Goal: Feedback & Contribution: Leave review/rating

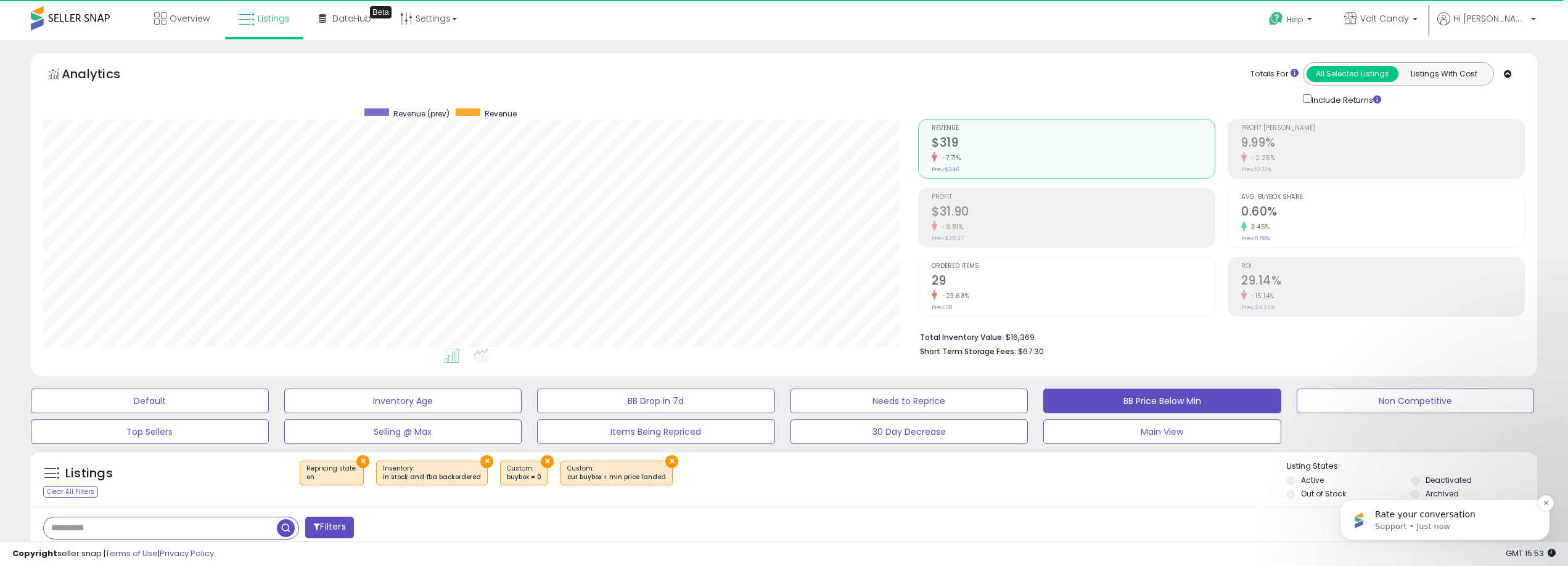
click at [1438, 516] on span "Rate your conversation" at bounding box center [1425, 514] width 101 height 10
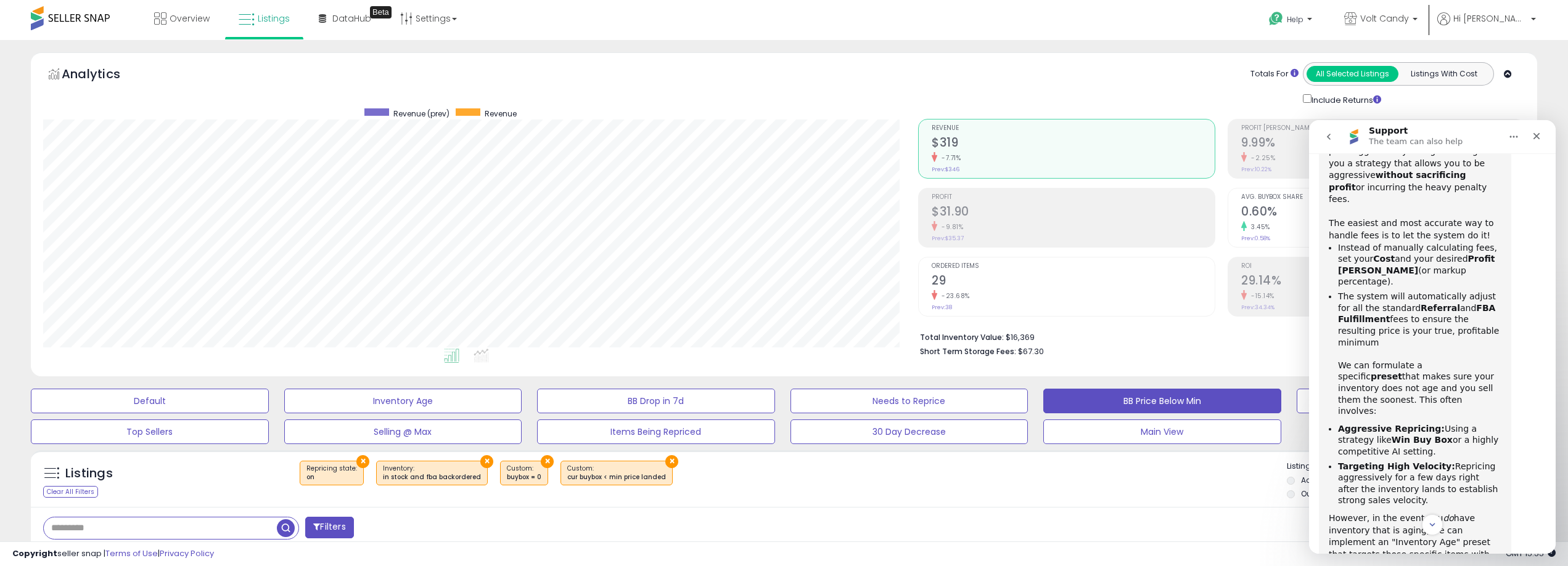
scroll to position [1380, 0]
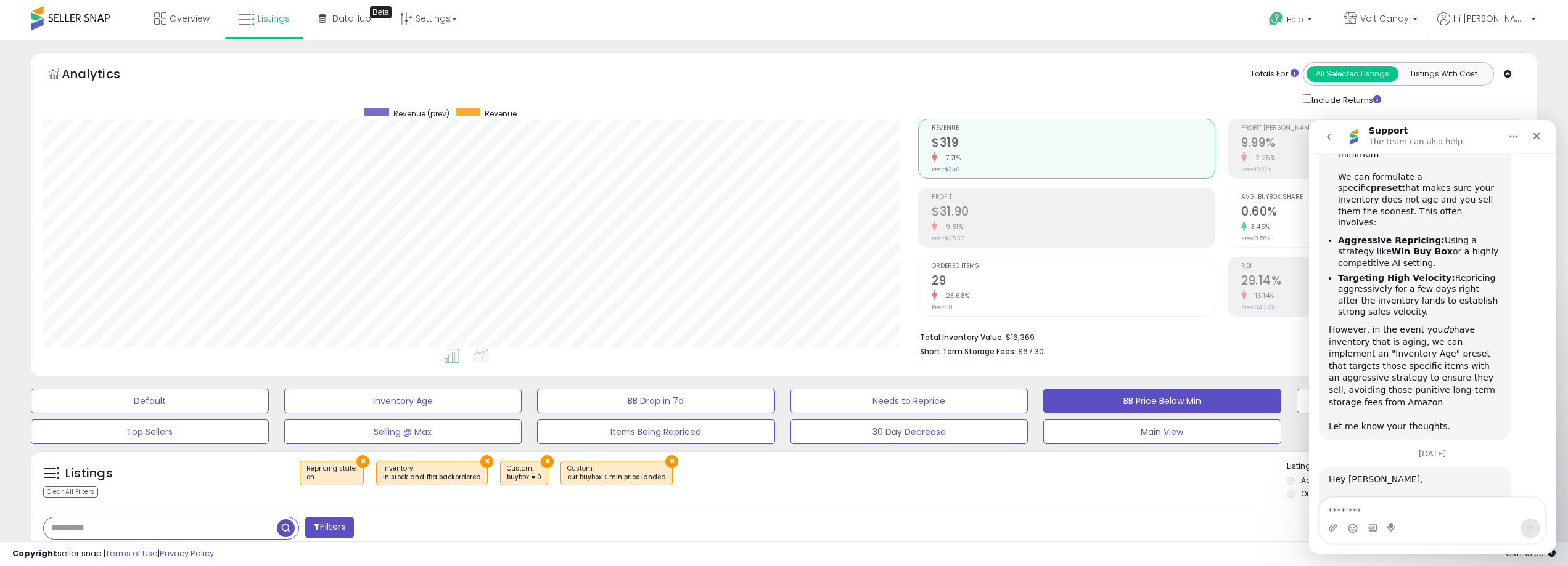
scroll to position [1497, 0]
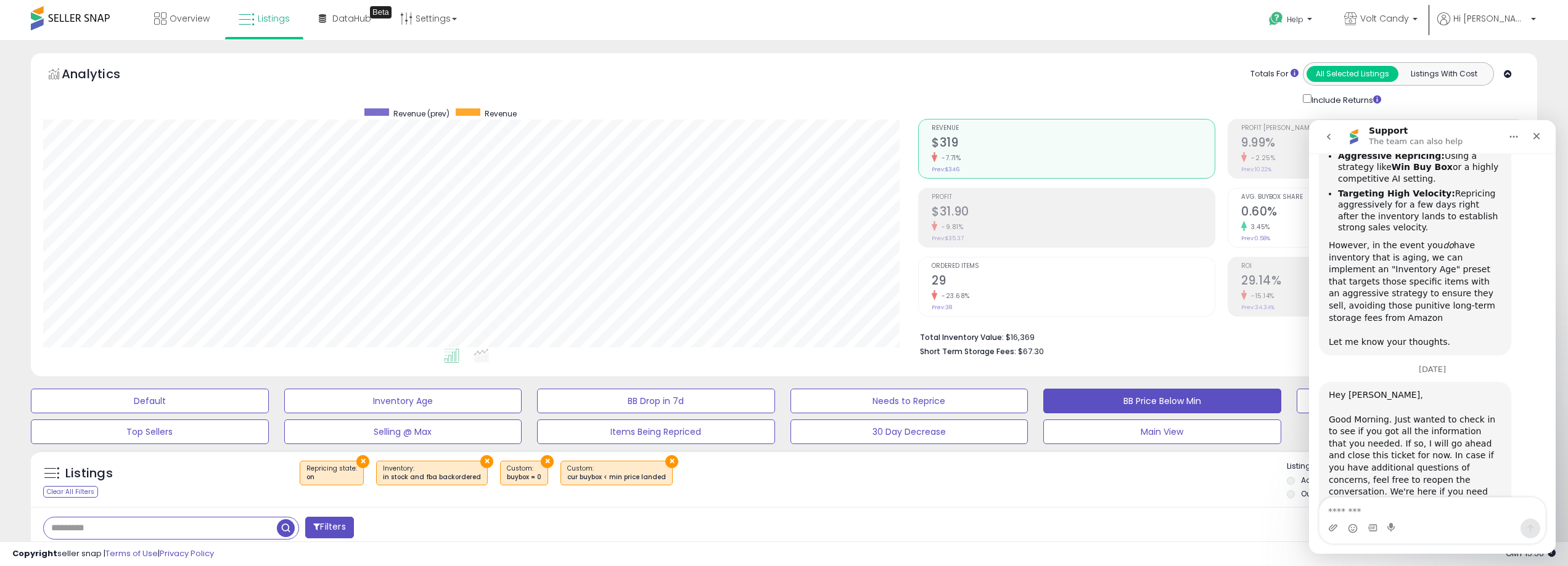
click at [1377, 507] on textarea "Message…" at bounding box center [1432, 508] width 225 height 20
type textarea "*"
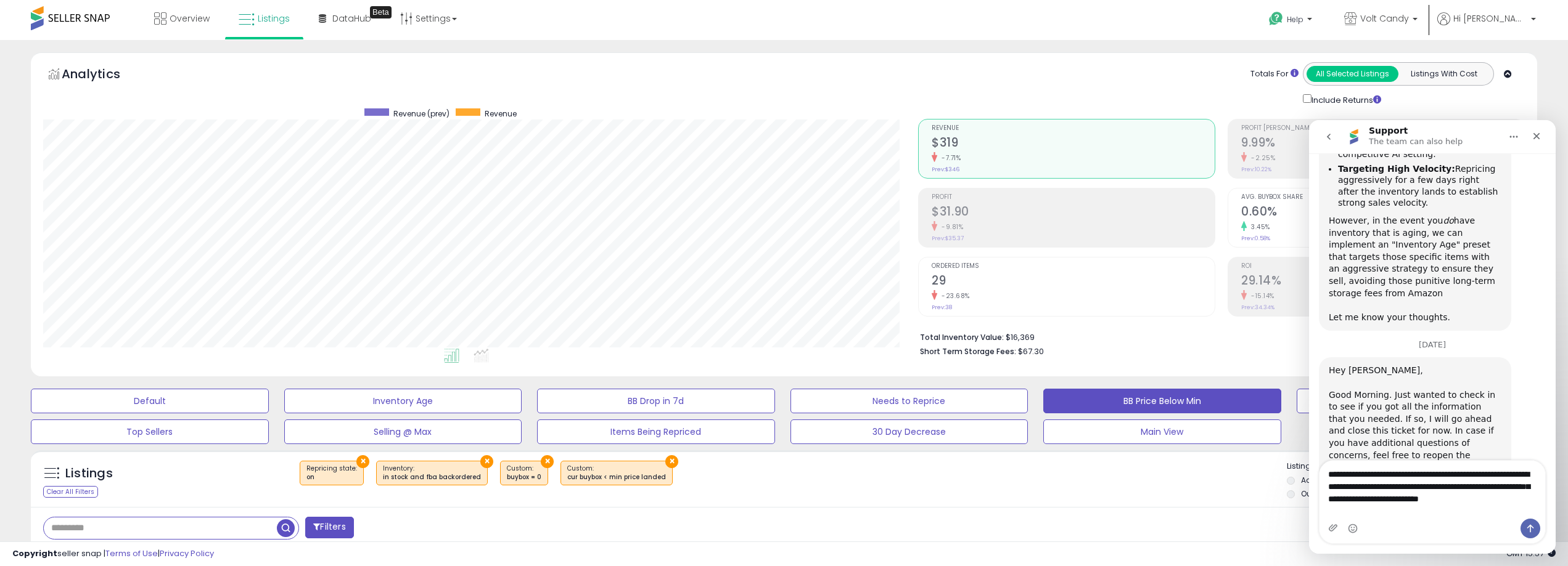
scroll to position [1534, 0]
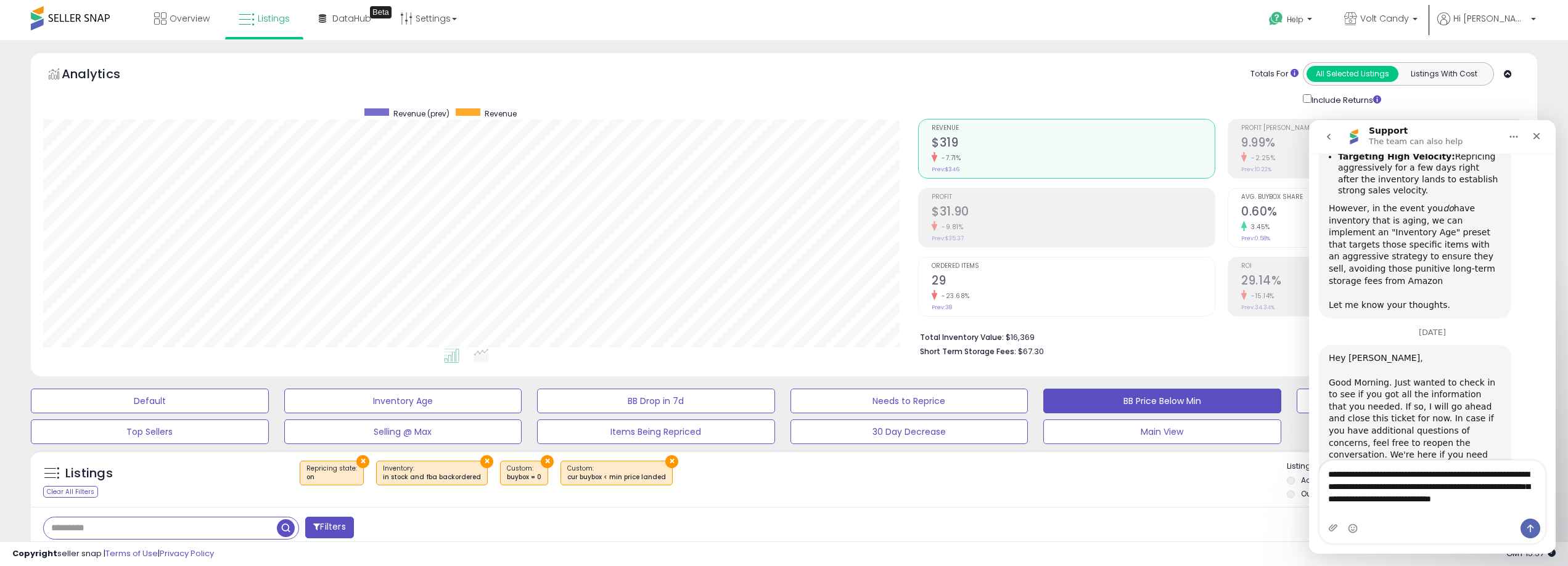
type textarea "**********"
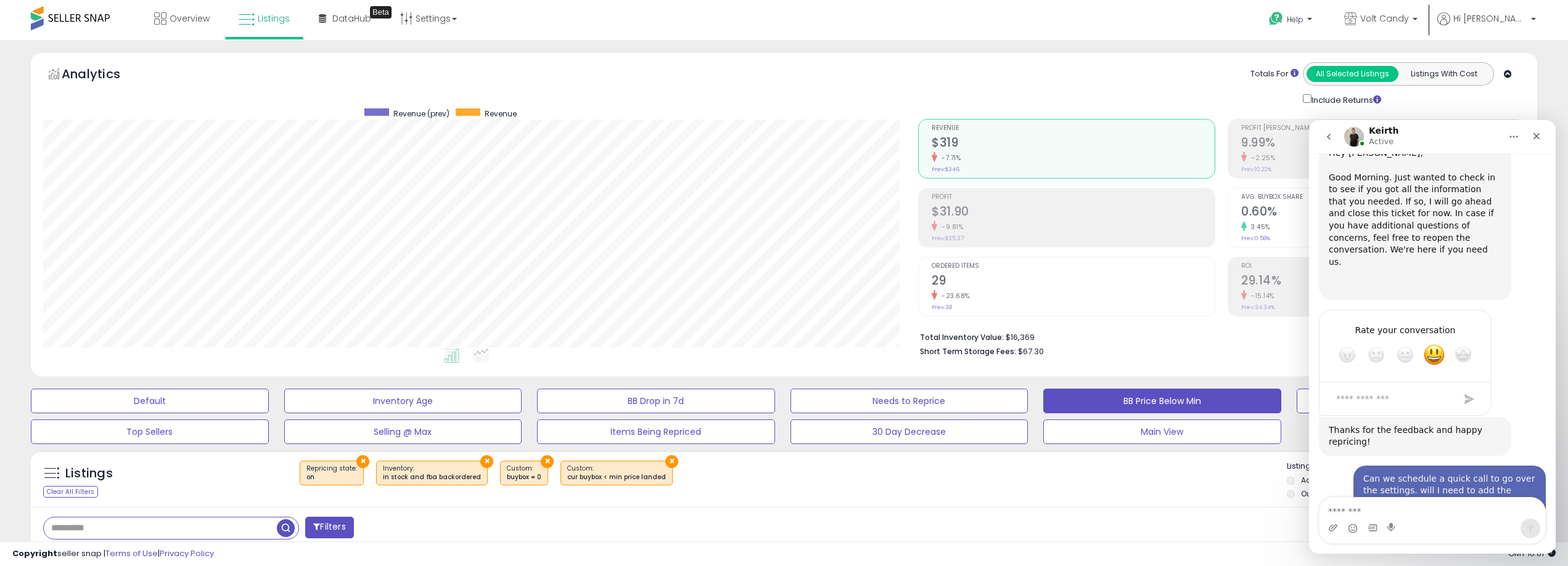
scroll to position [1728, 0]
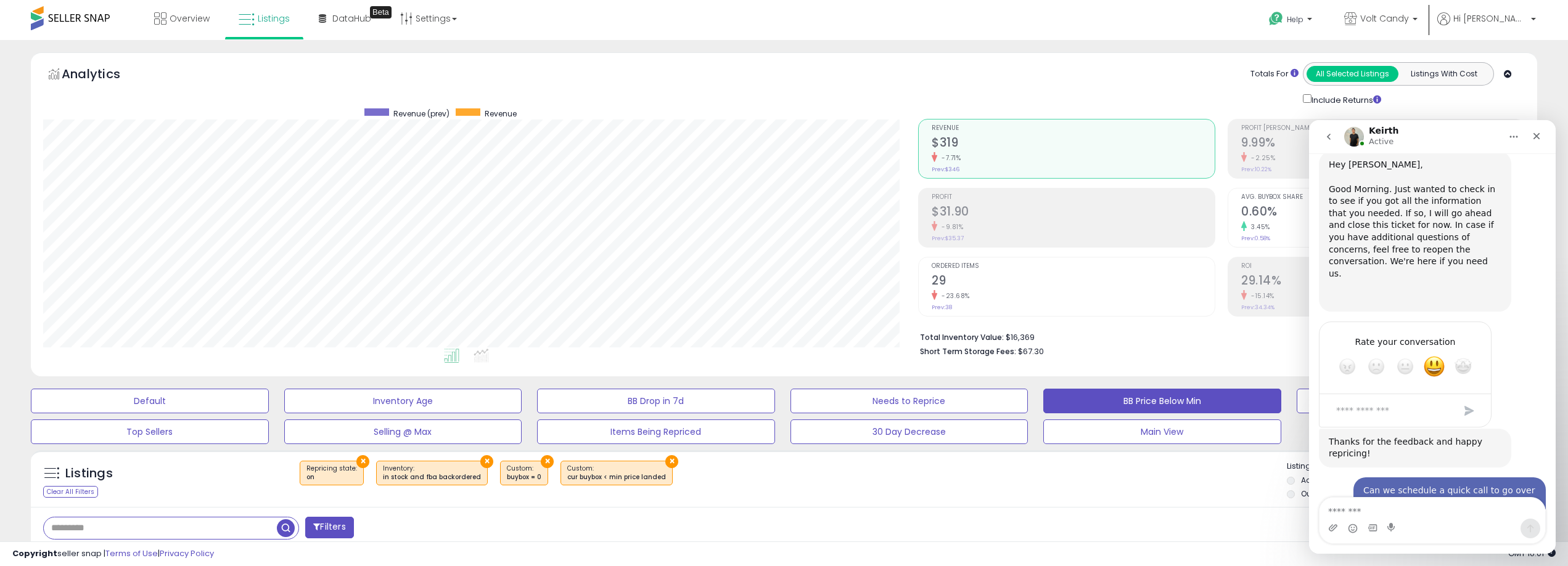
click at [1394, 512] on textarea "Message…" at bounding box center [1432, 508] width 225 height 20
type textarea "*********"
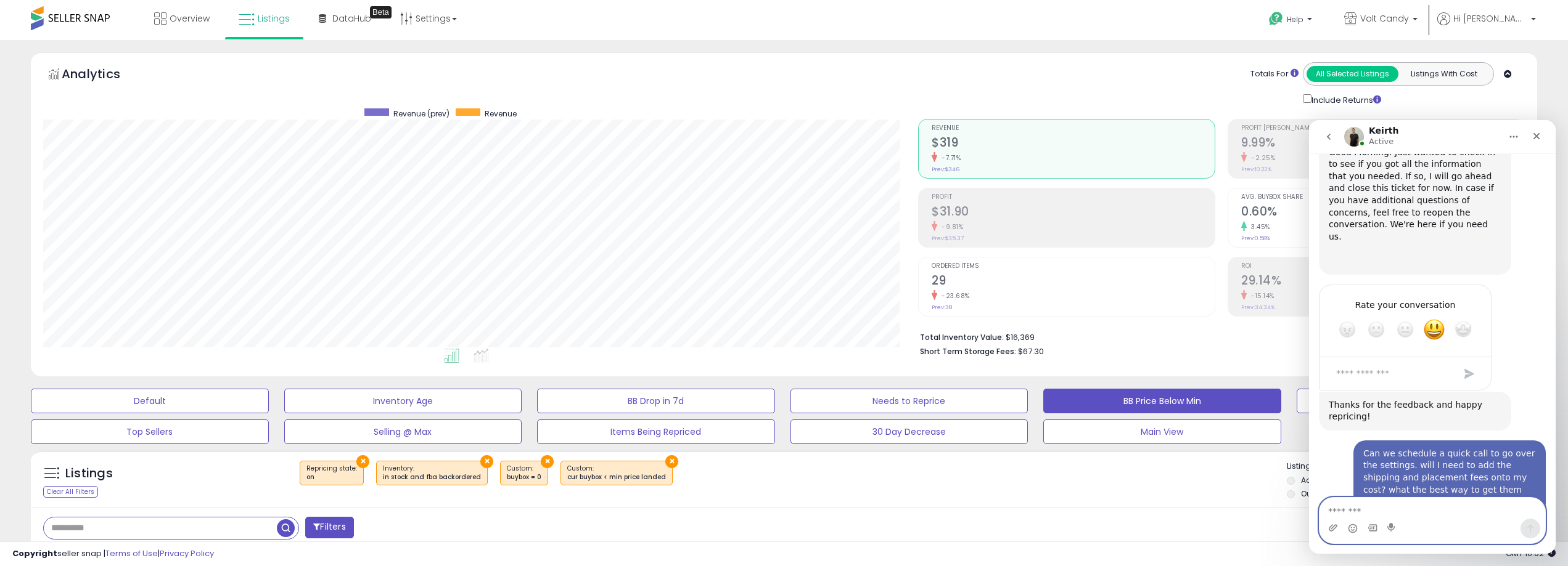
scroll to position [1764, 0]
click at [1541, 134] on div "Close" at bounding box center [1536, 136] width 22 height 22
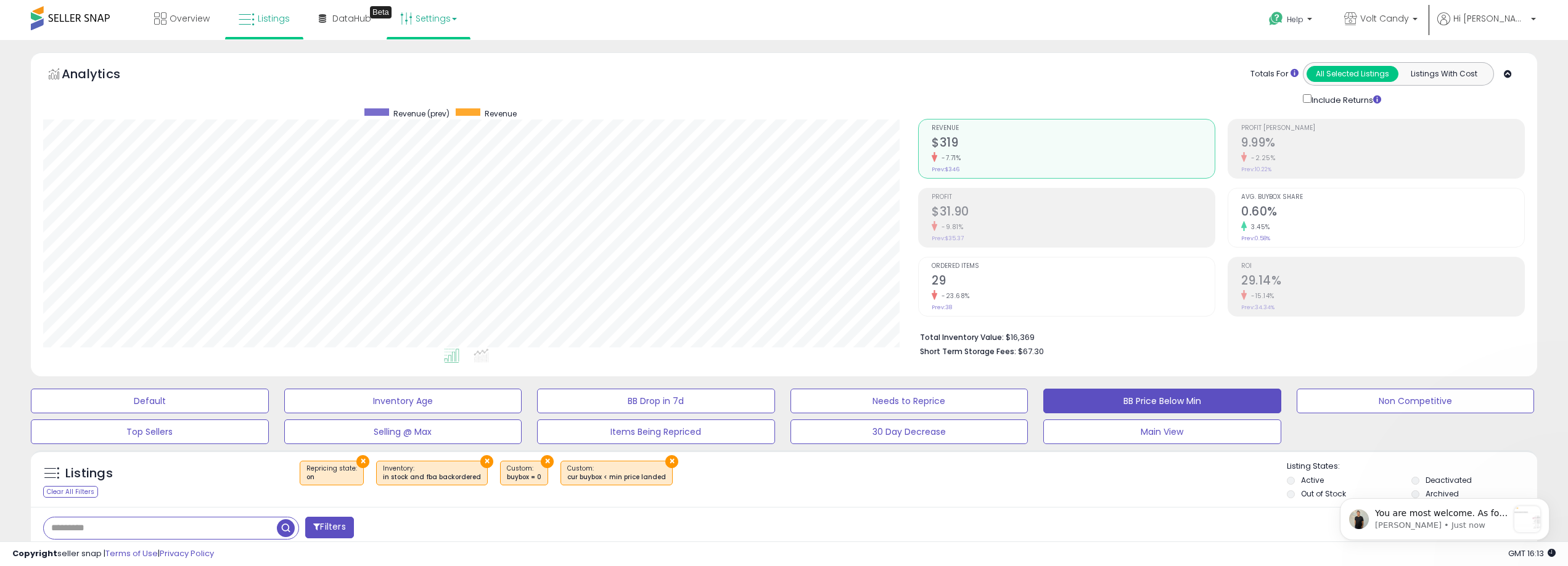
scroll to position [0, 0]
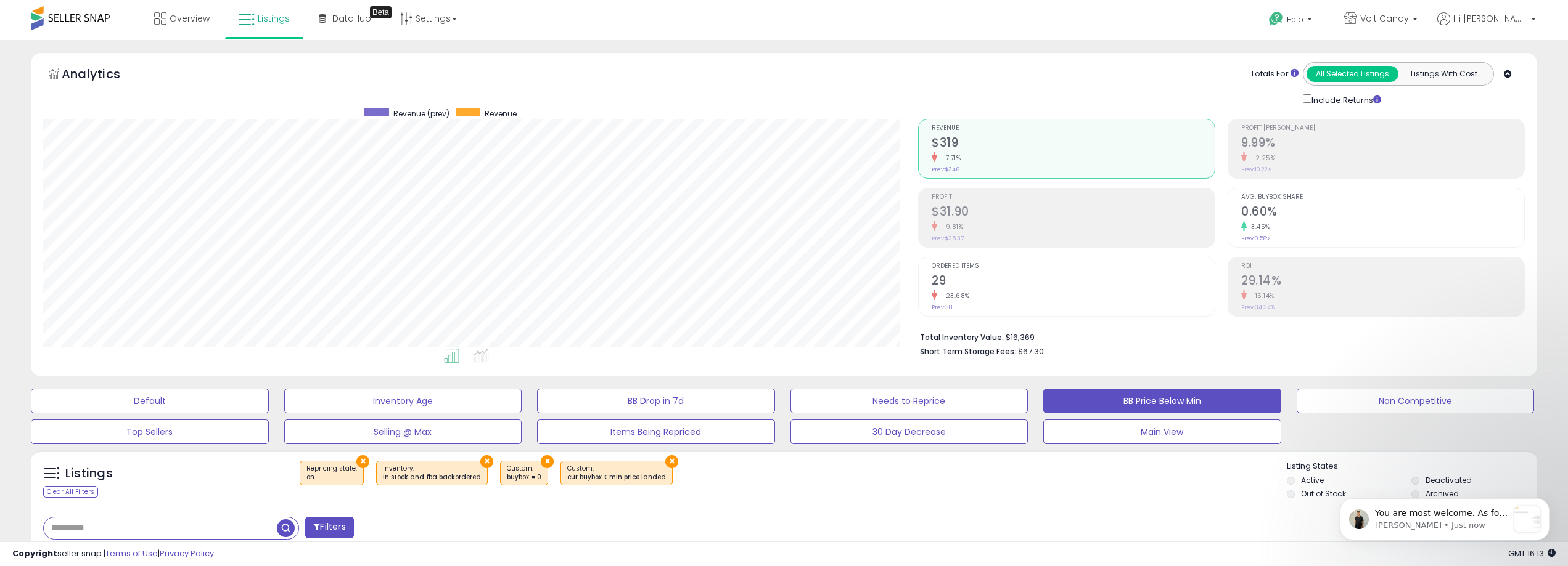
click at [1434, 532] on div "You are most welcome. As for the shipping fee and placement fee, you can includ…" at bounding box center [1444, 519] width 210 height 42
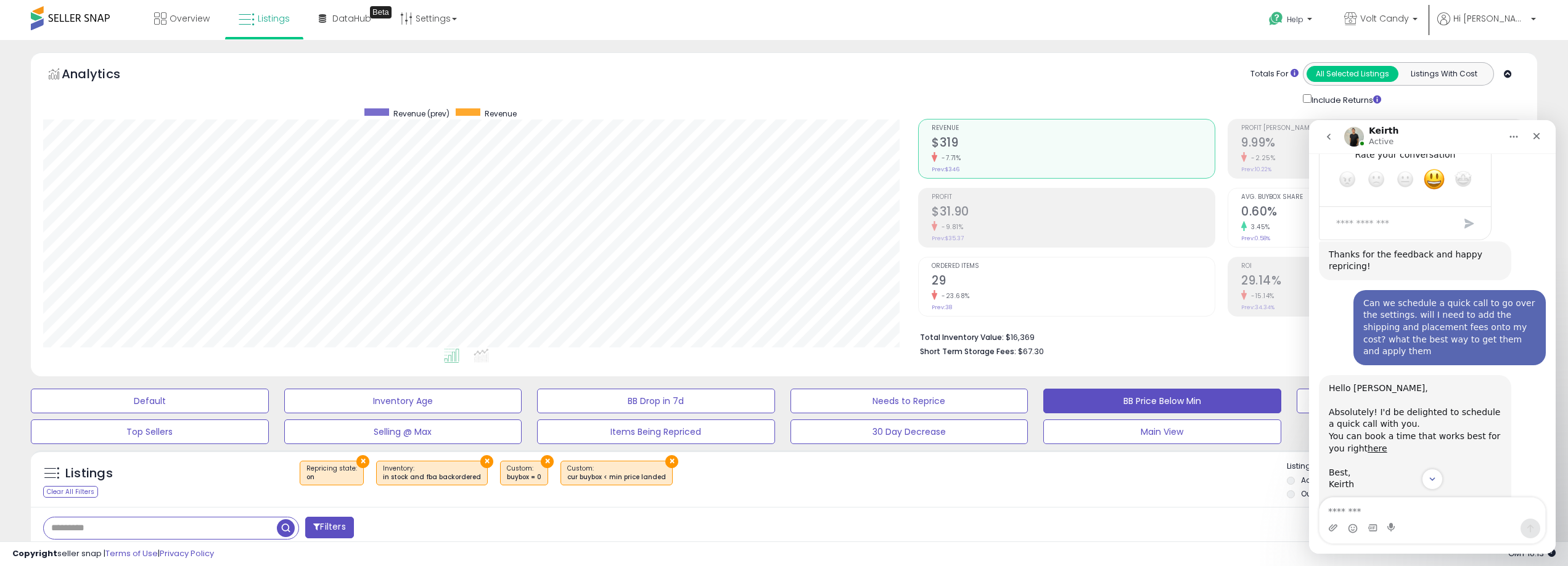
scroll to position [1990, 0]
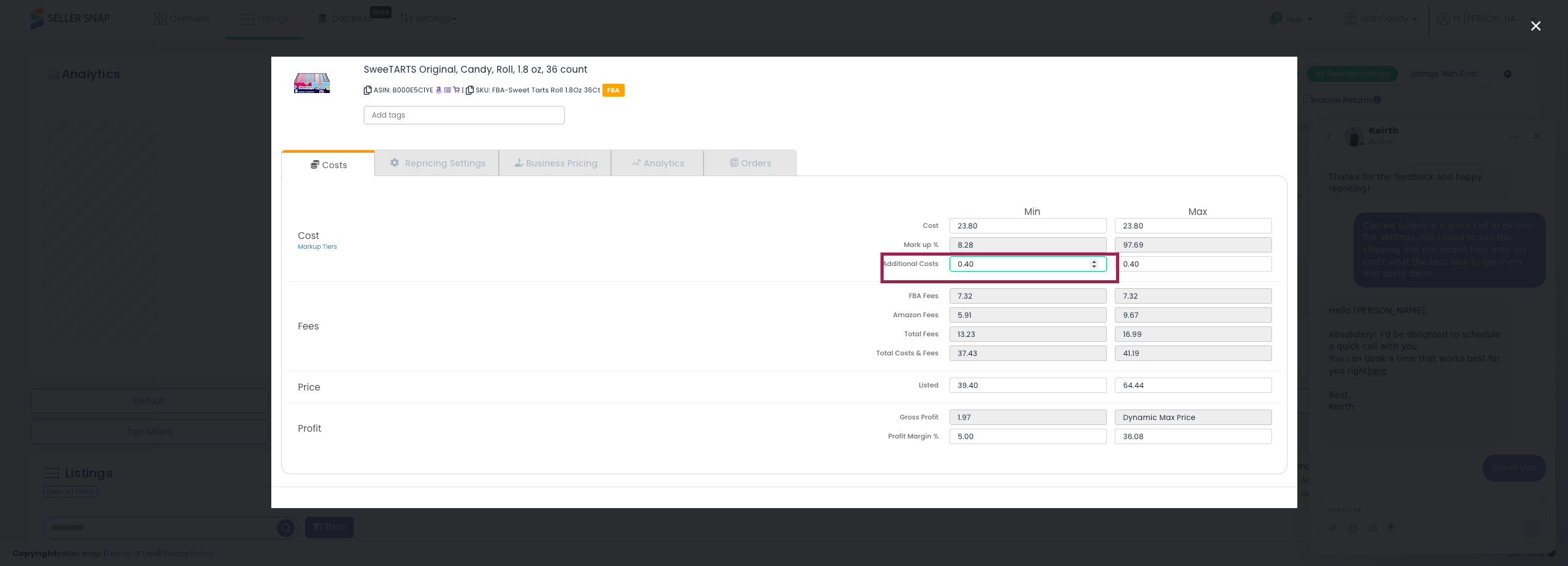
click at [1386, 374] on div "Intercom messenger" at bounding box center [784, 283] width 1568 height 566
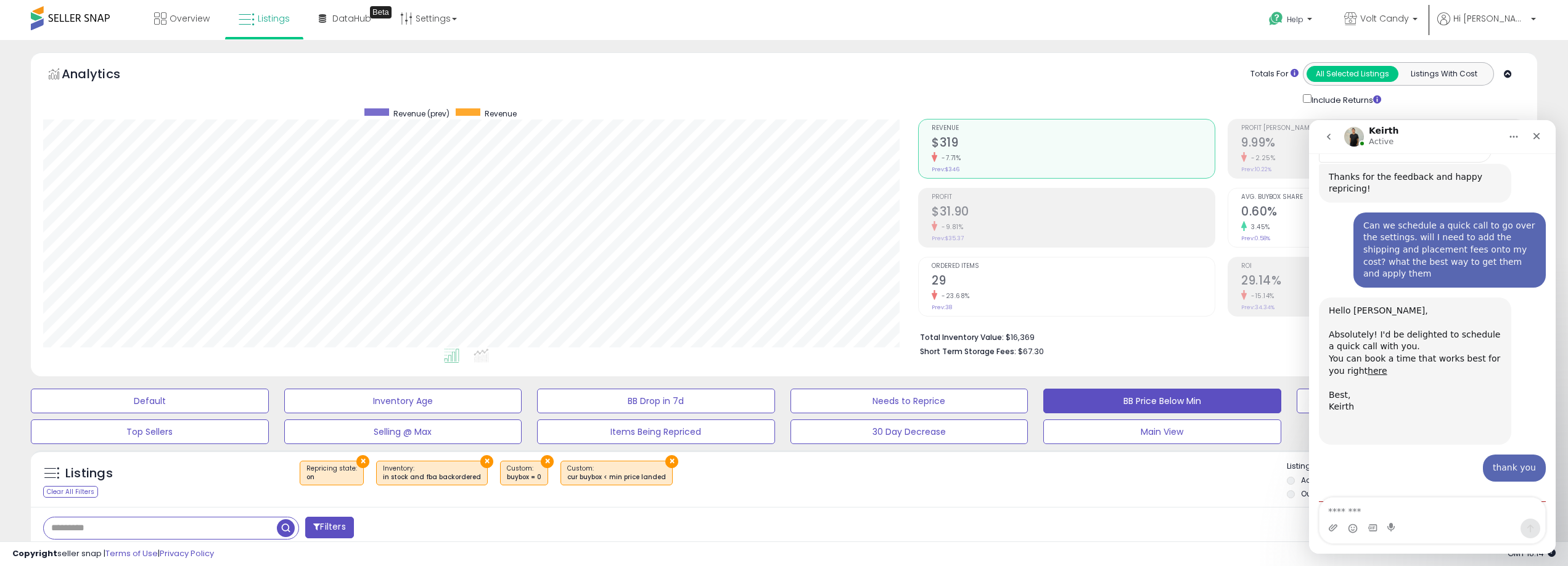
click at [1370, 523] on div "Intercom messenger" at bounding box center [1372, 528] width 10 height 20
click at [1370, 515] on textarea "Message…" at bounding box center [1432, 508] width 225 height 20
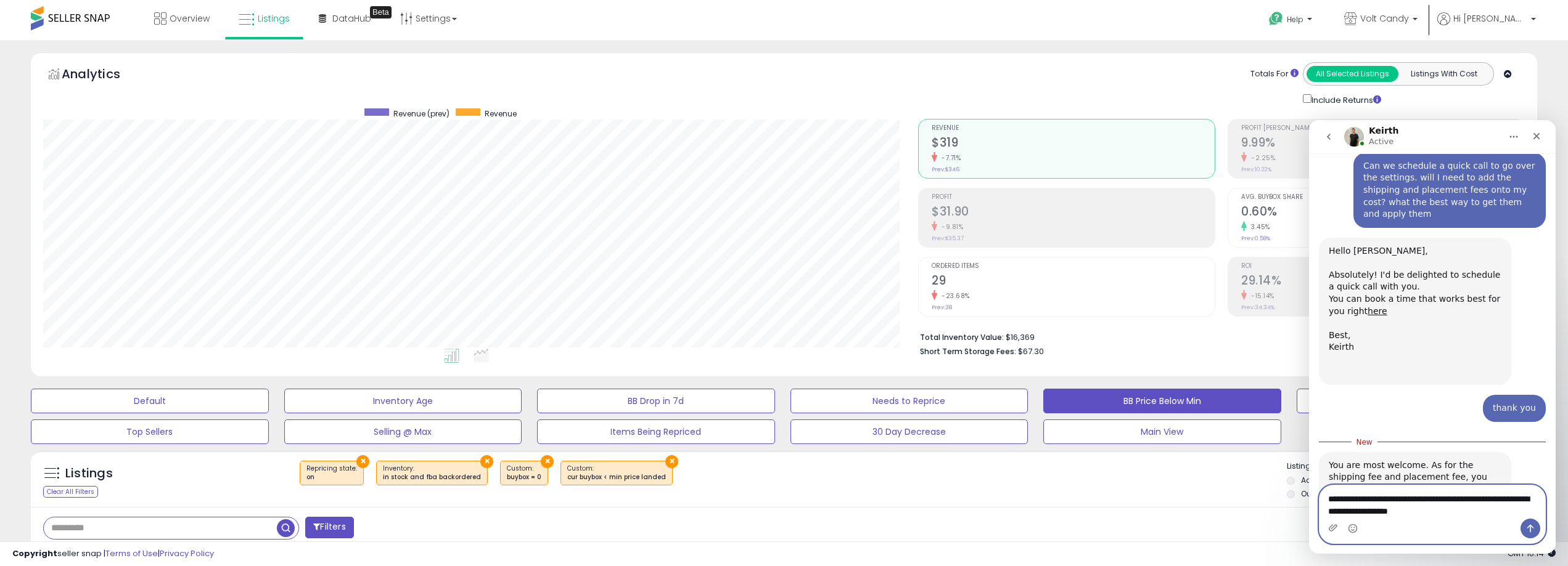
scroll to position [2002, 0]
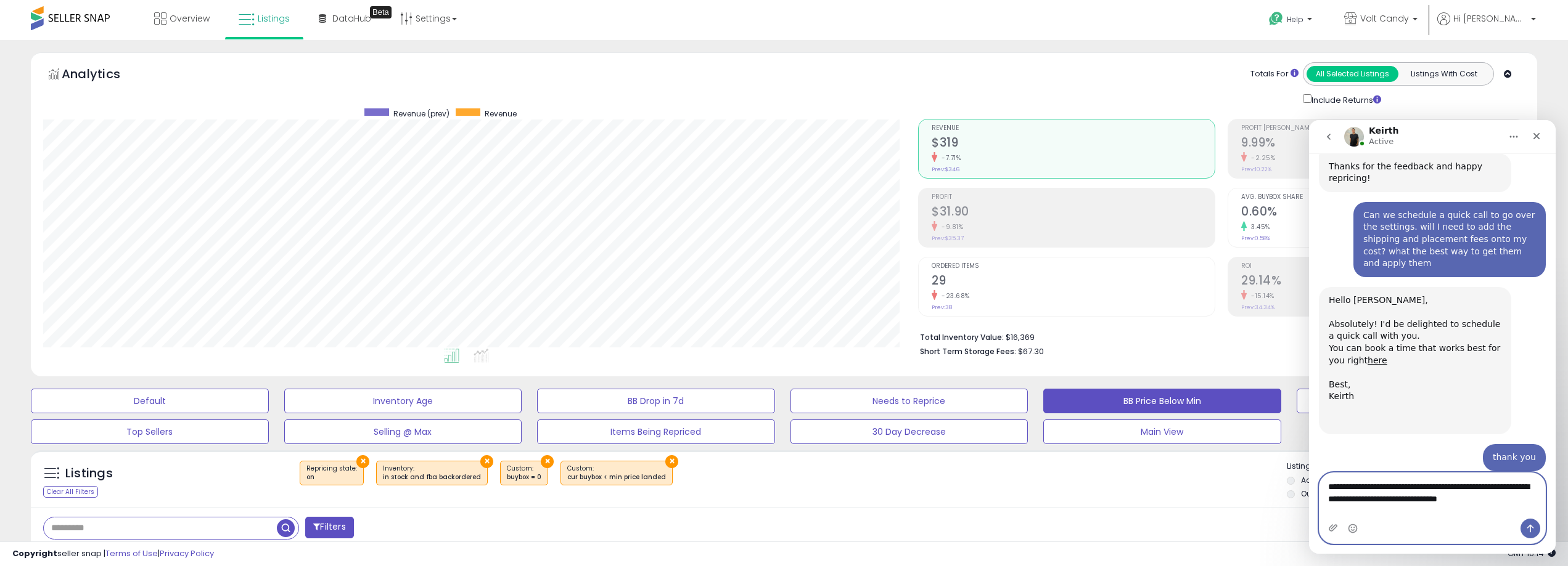
type textarea "**********"
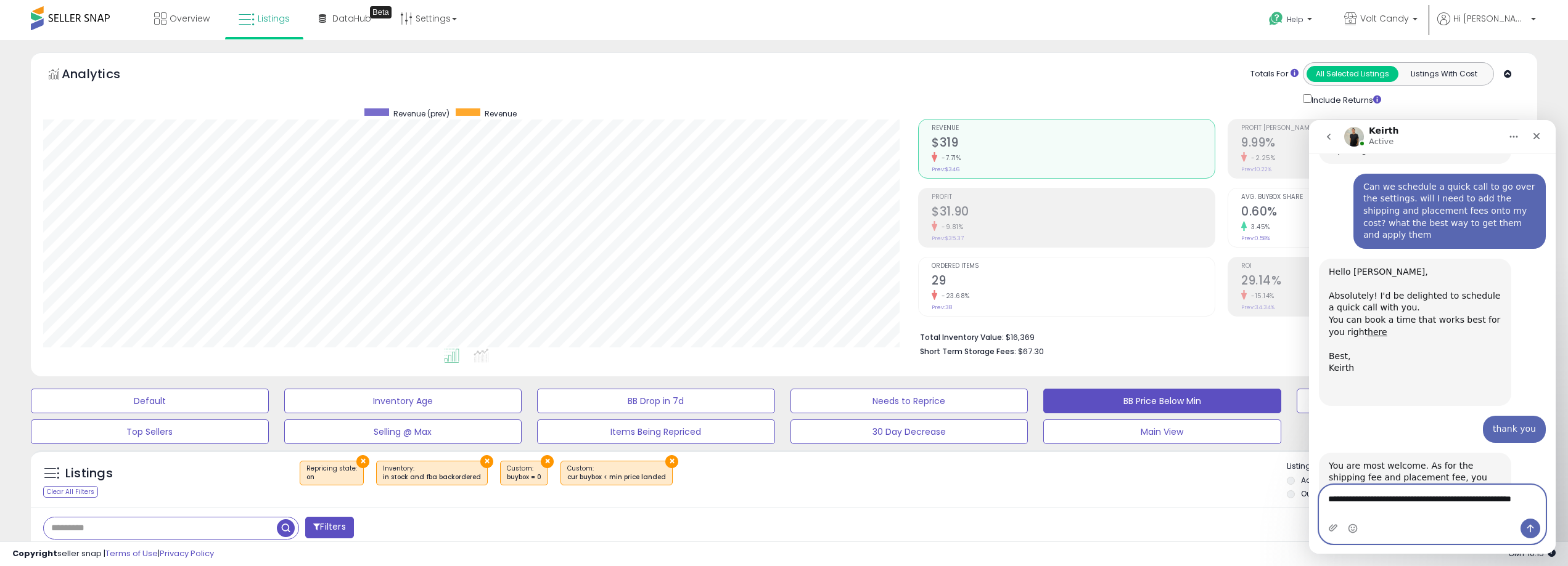
scroll to position [2043, 0]
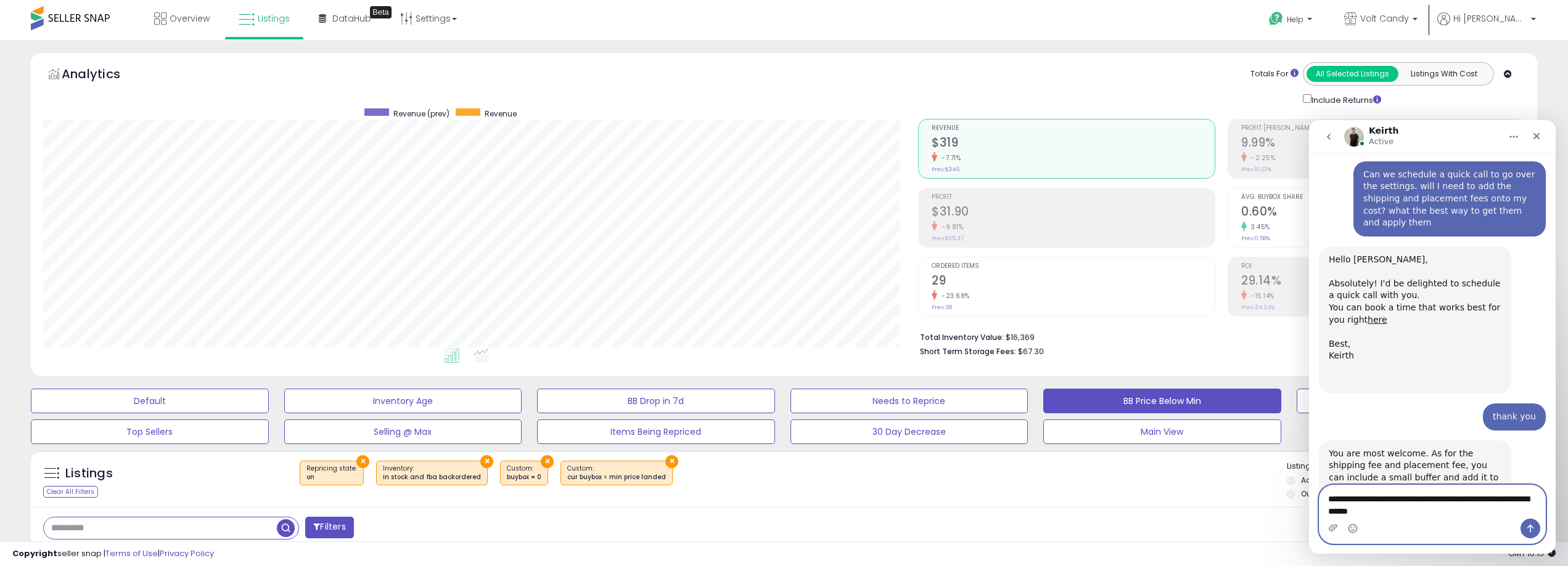
type textarea "**********"
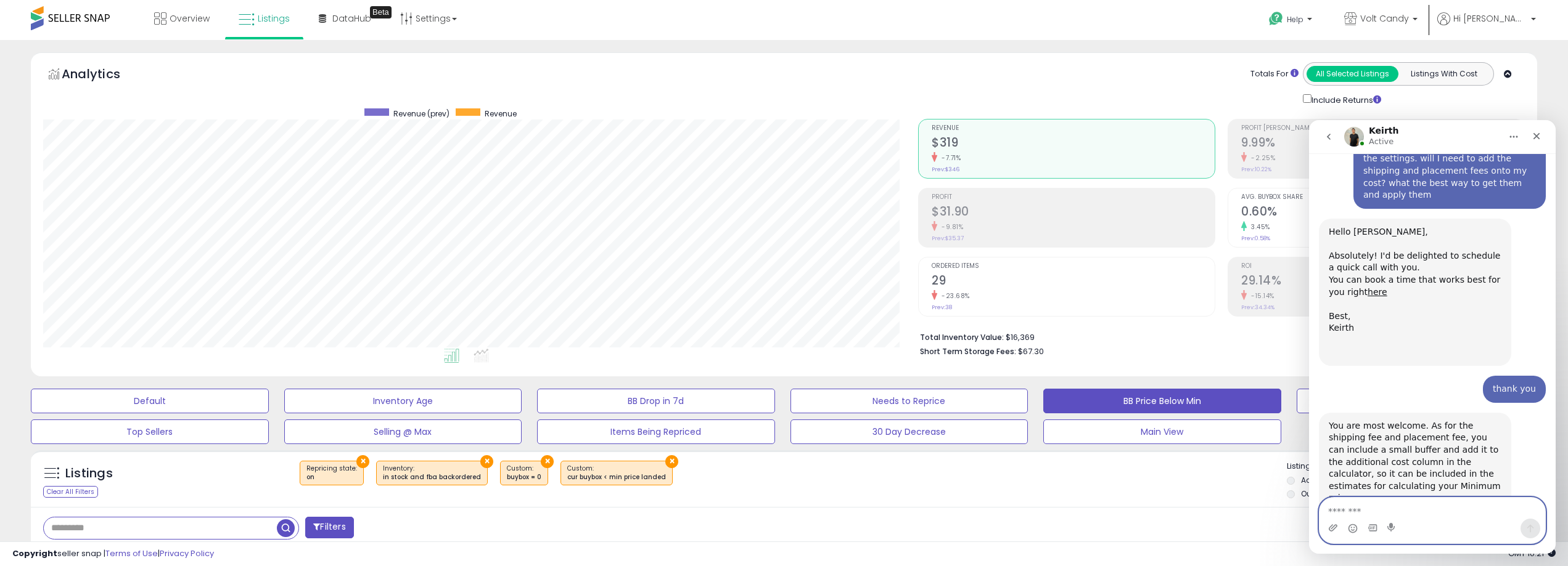
scroll to position [2204, 0]
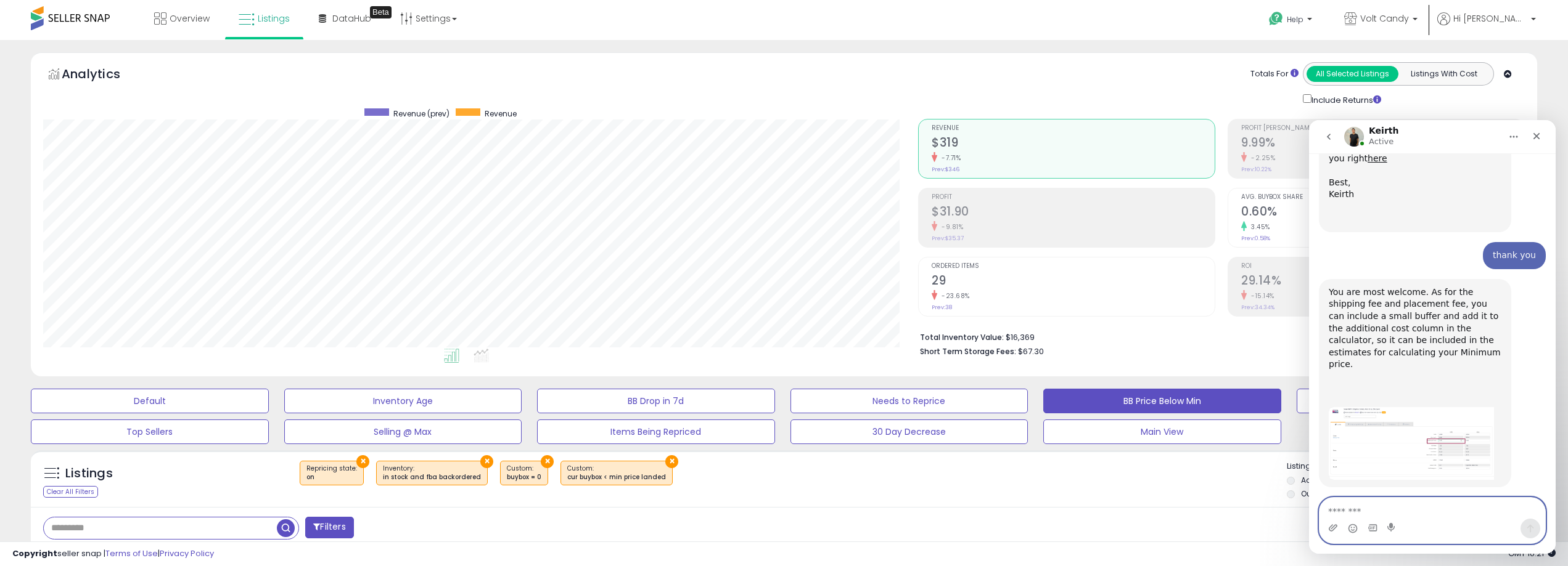
click at [1461, 508] on textarea "Message…" at bounding box center [1432, 508] width 225 height 20
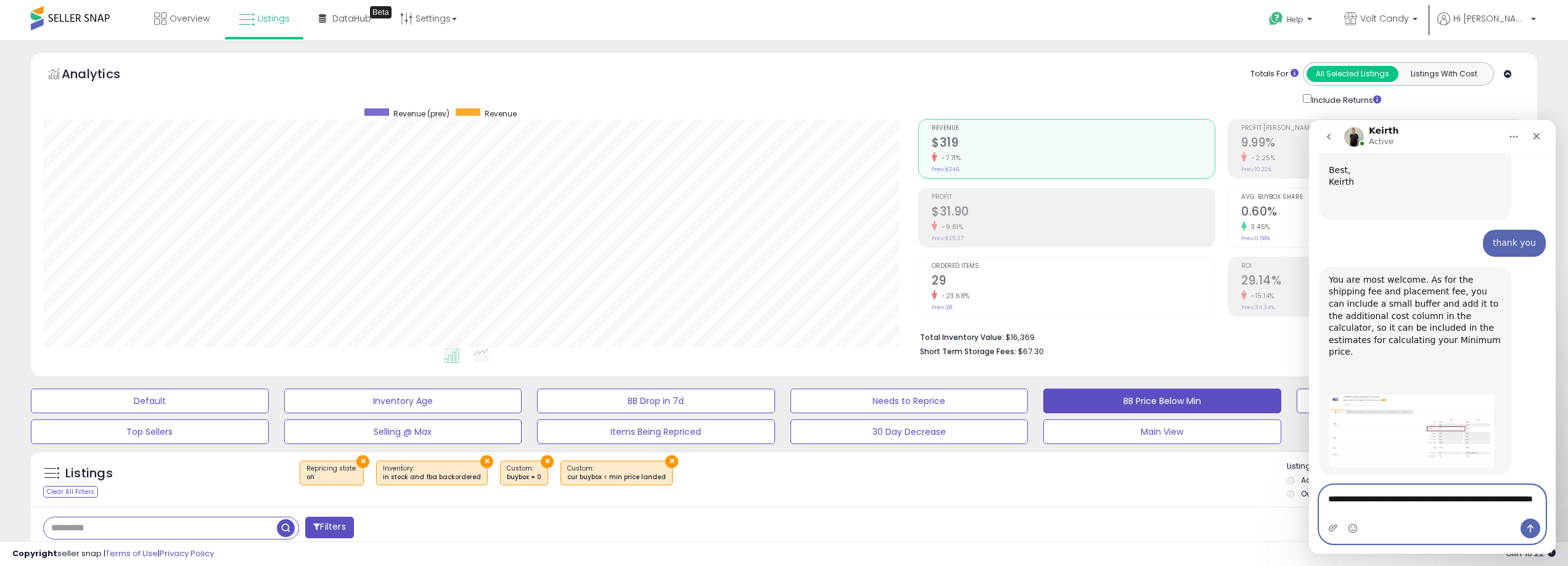
type textarea "**********"
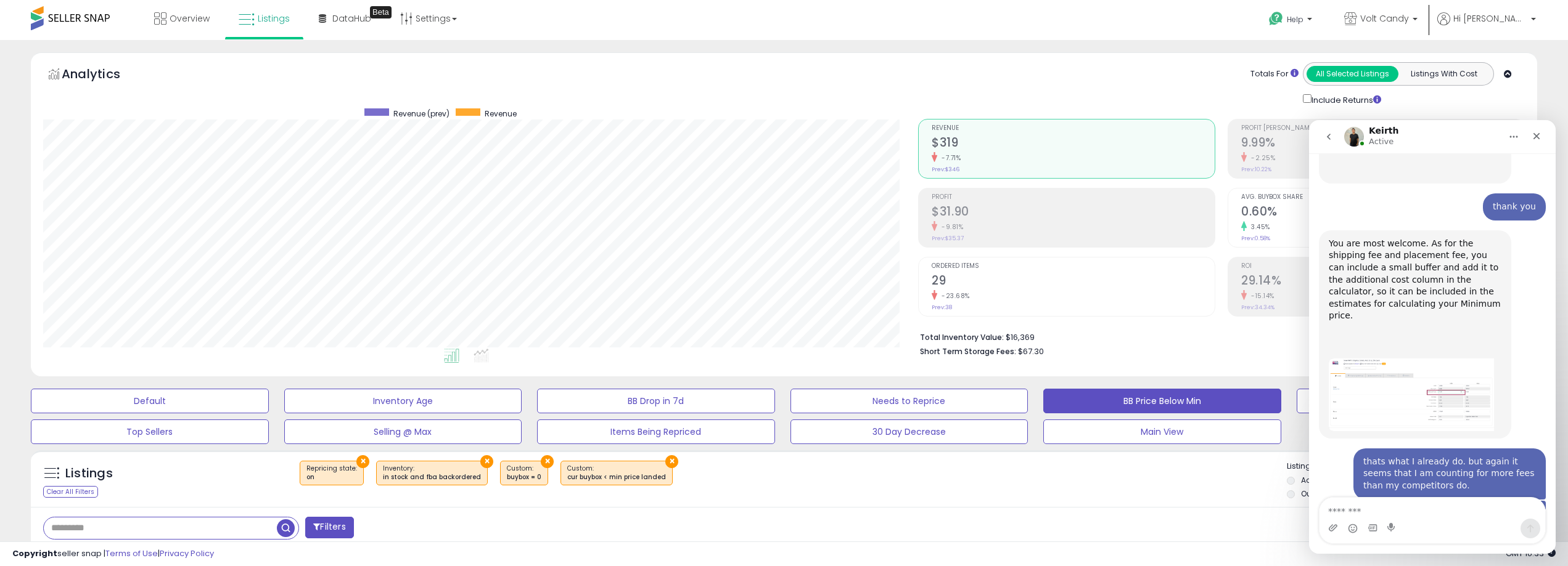
scroll to position [2314, 0]
